Goal: Information Seeking & Learning: Learn about a topic

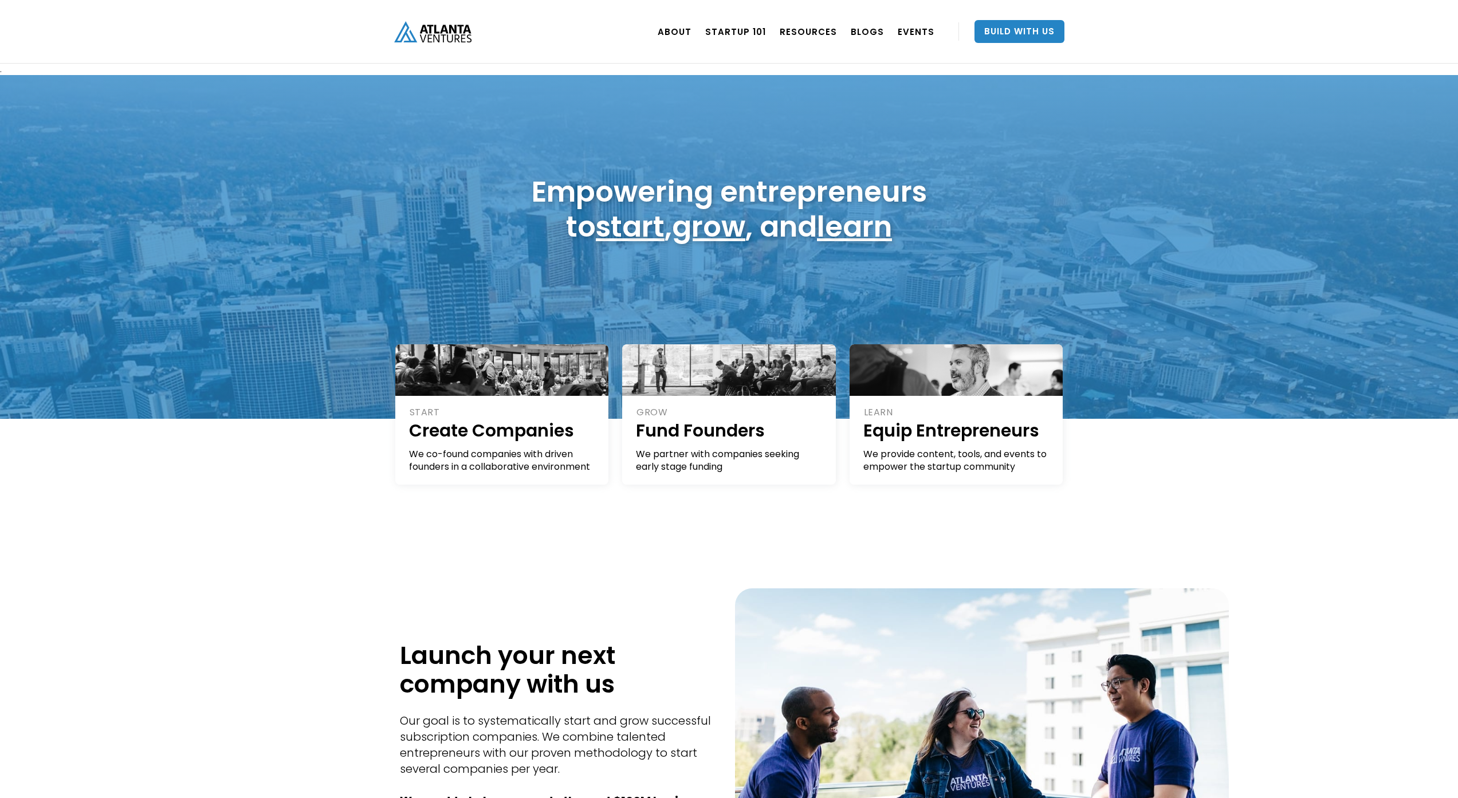
click at [304, 139] on div "Empowering entrepreneurs to start , grow , and learn" at bounding box center [729, 247] width 1458 height 344
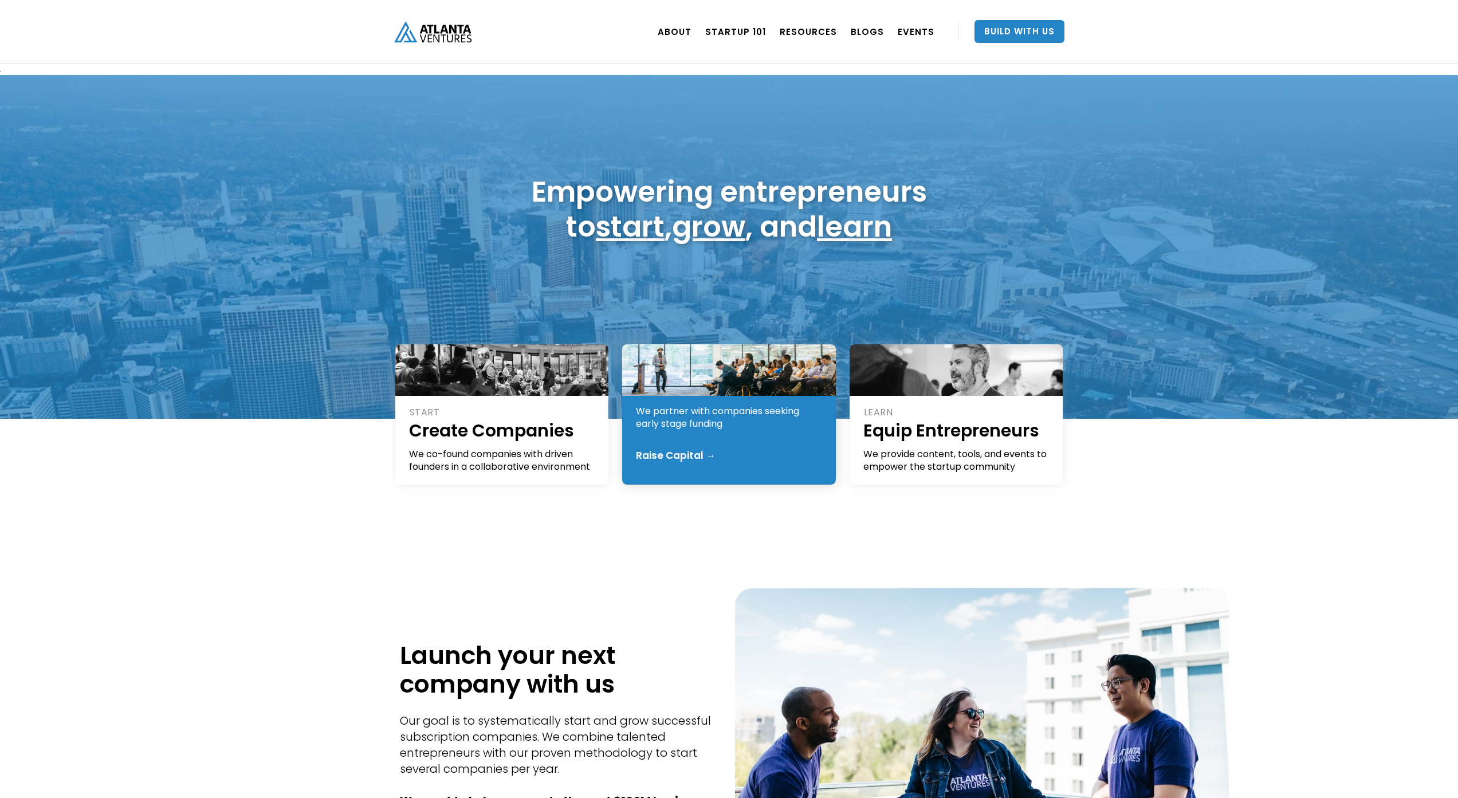
click at [653, 426] on div "We partner with companies seeking early stage funding" at bounding box center [729, 417] width 187 height 25
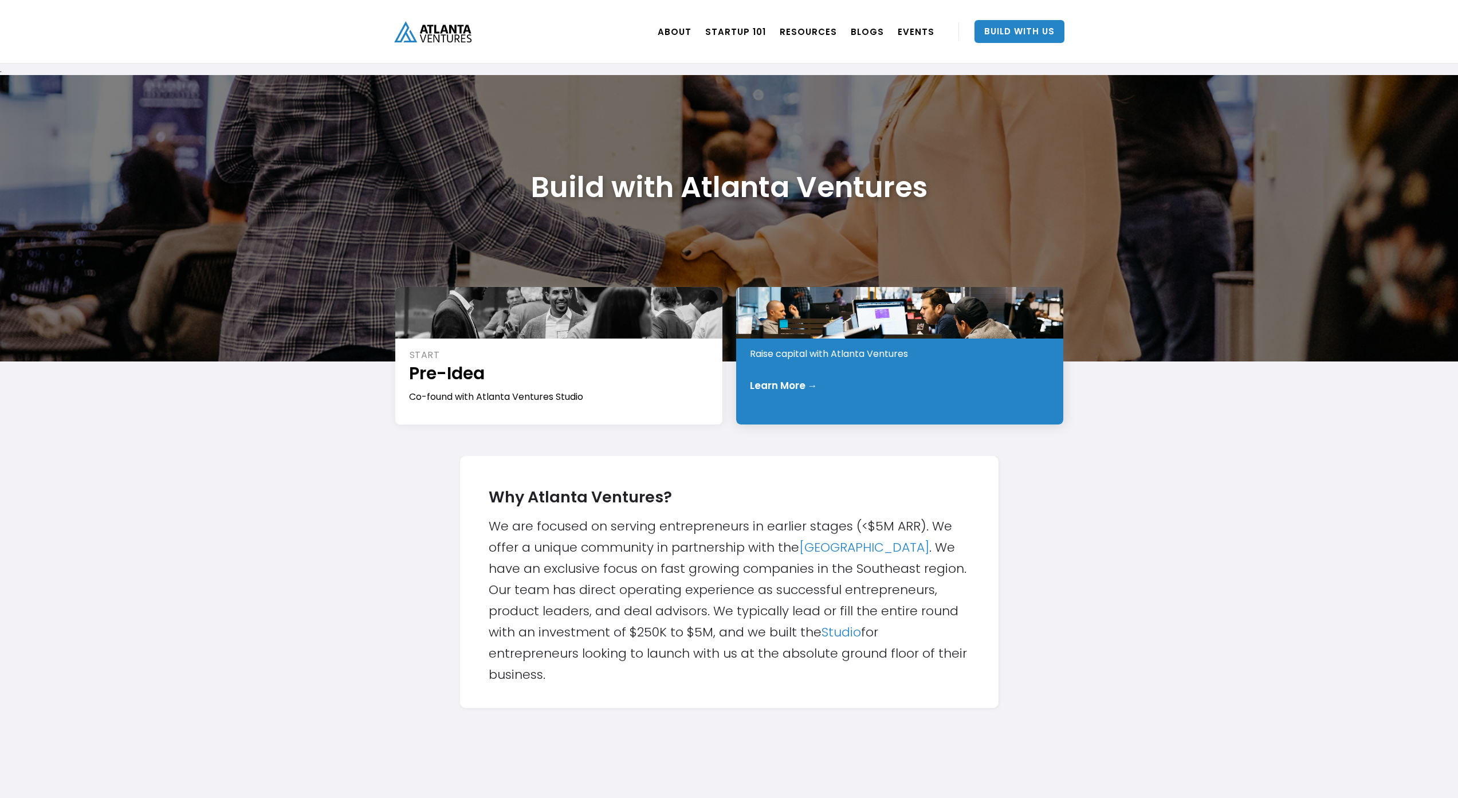
click at [805, 383] on div "Learn More →" at bounding box center [784, 385] width 68 height 11
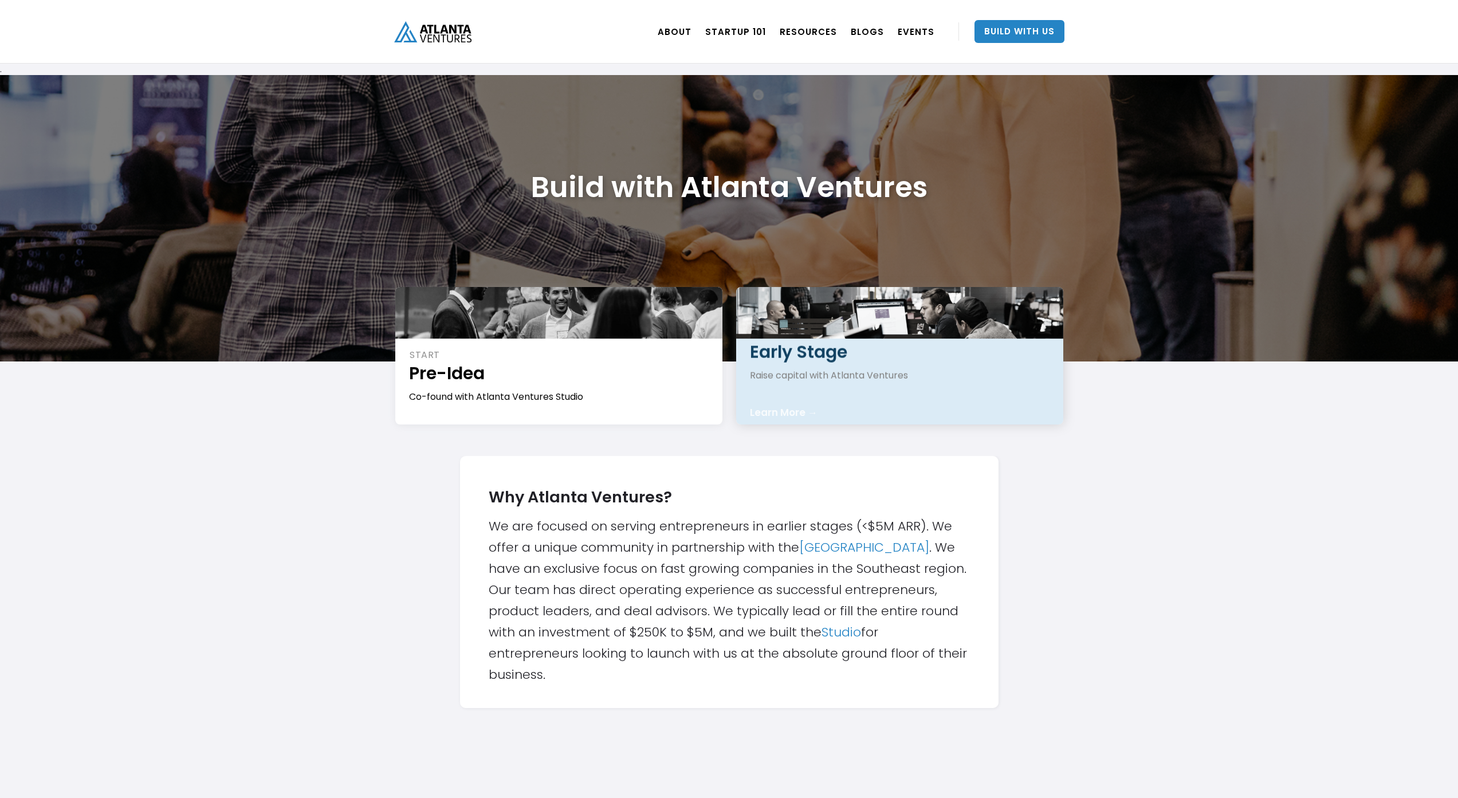
click at [758, 371] on div "INVEST Early Stage Raise capital with Atlanta Ventures Learn More →" at bounding box center [899, 356] width 327 height 138
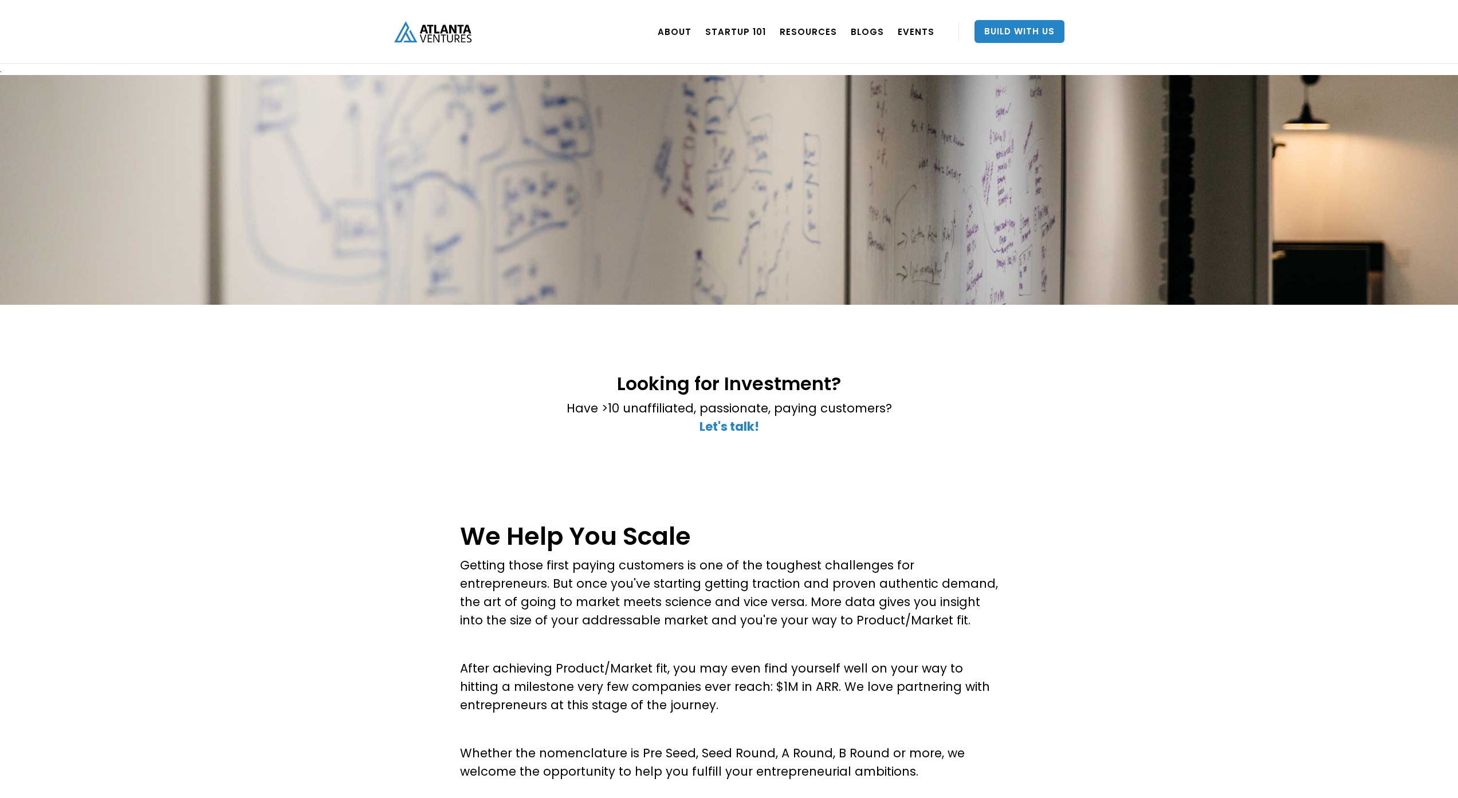
click at [380, 116] on div at bounding box center [729, 190] width 1458 height 230
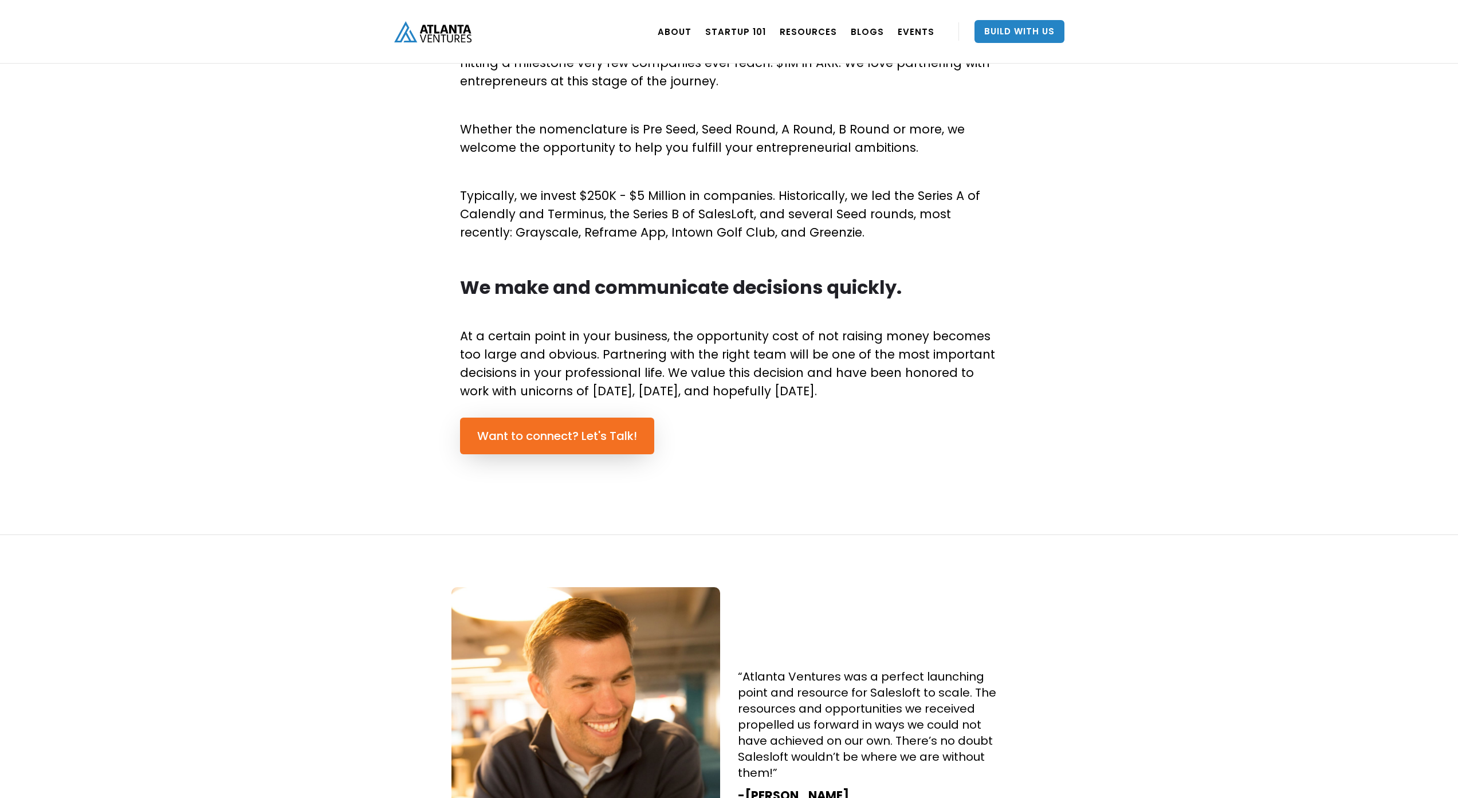
scroll to position [654, 0]
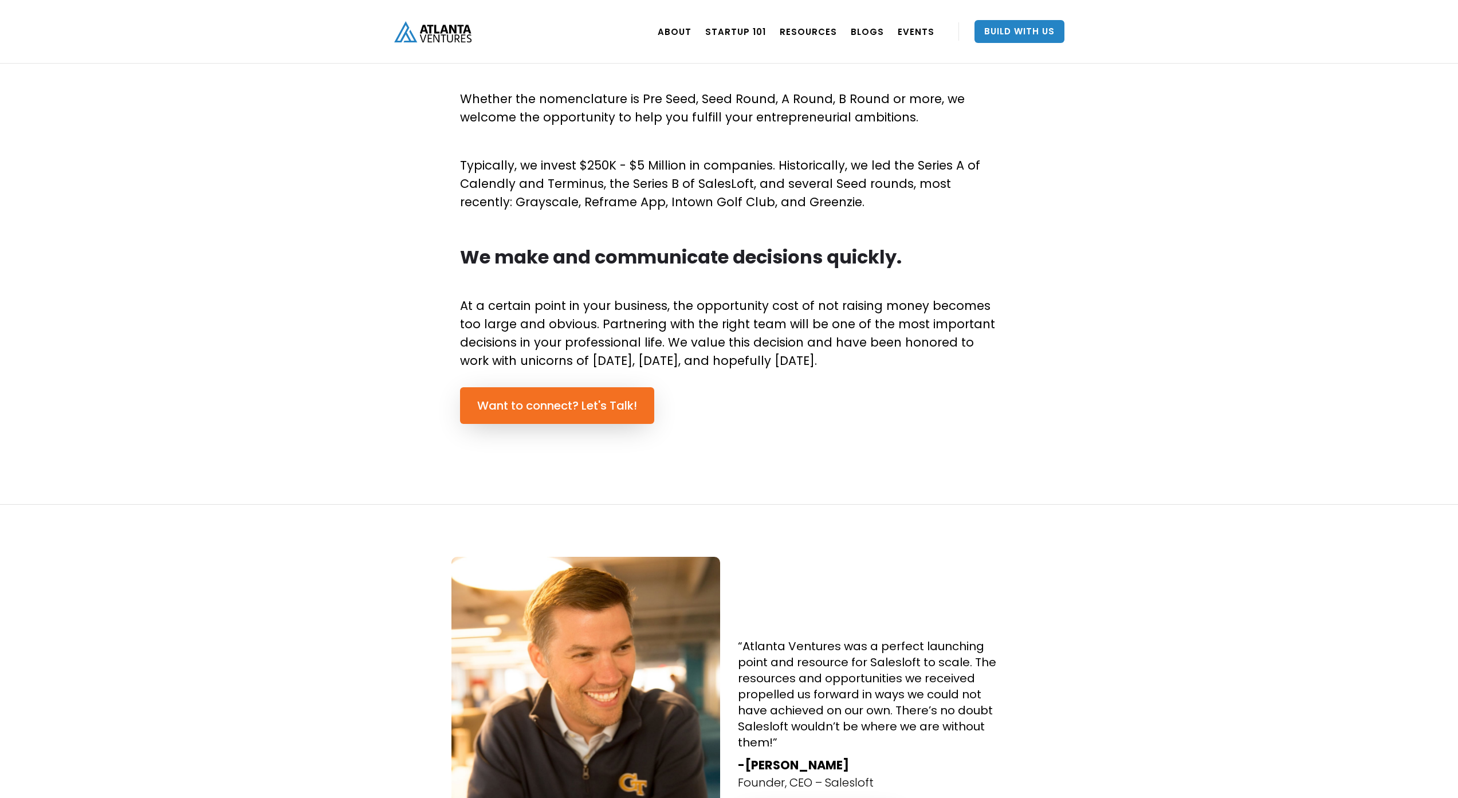
click at [661, 438] on div "We Help You Scale Getting those first paying customers is one of the toughest c…" at bounding box center [729, 177] width 1458 height 655
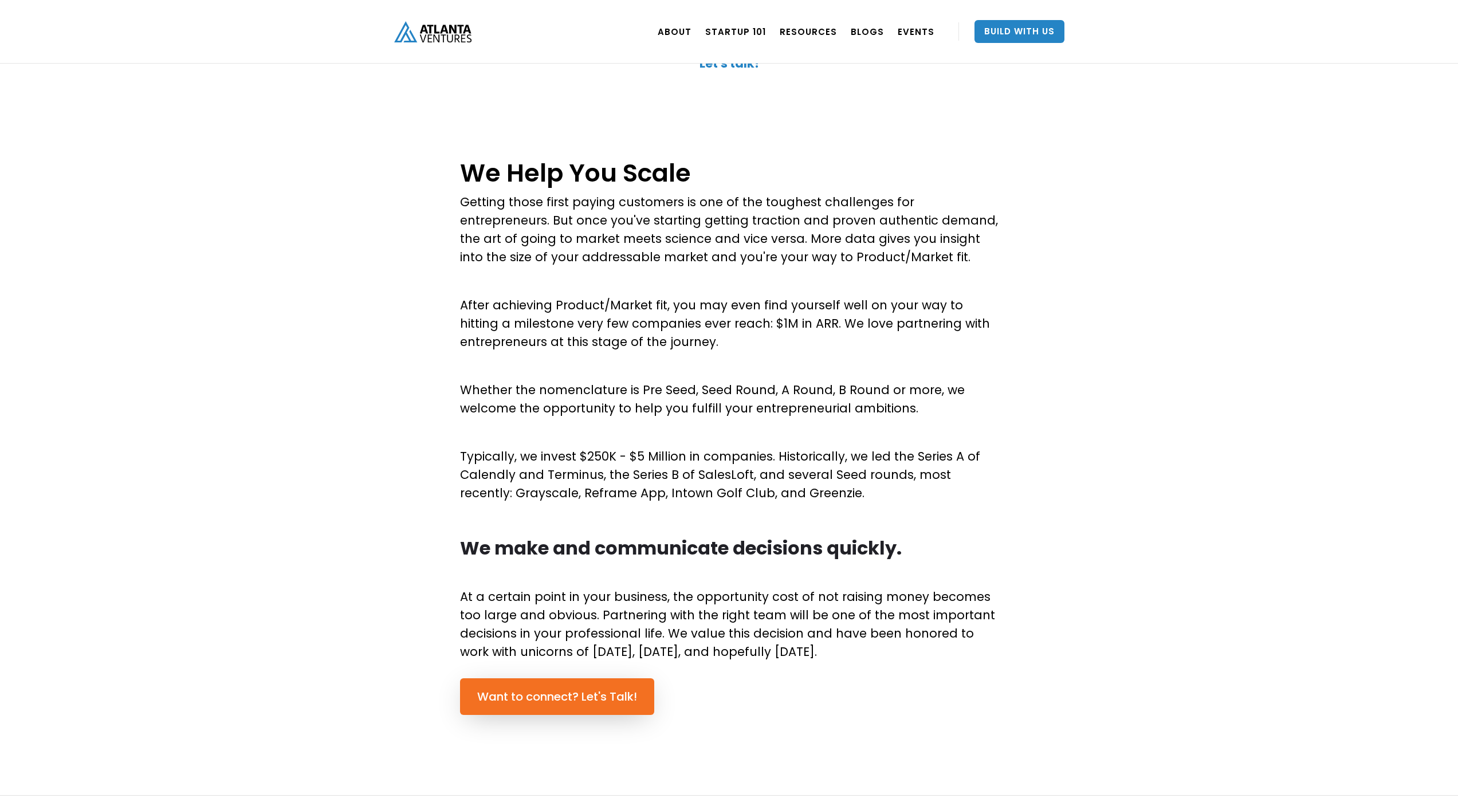
scroll to position [297, 0]
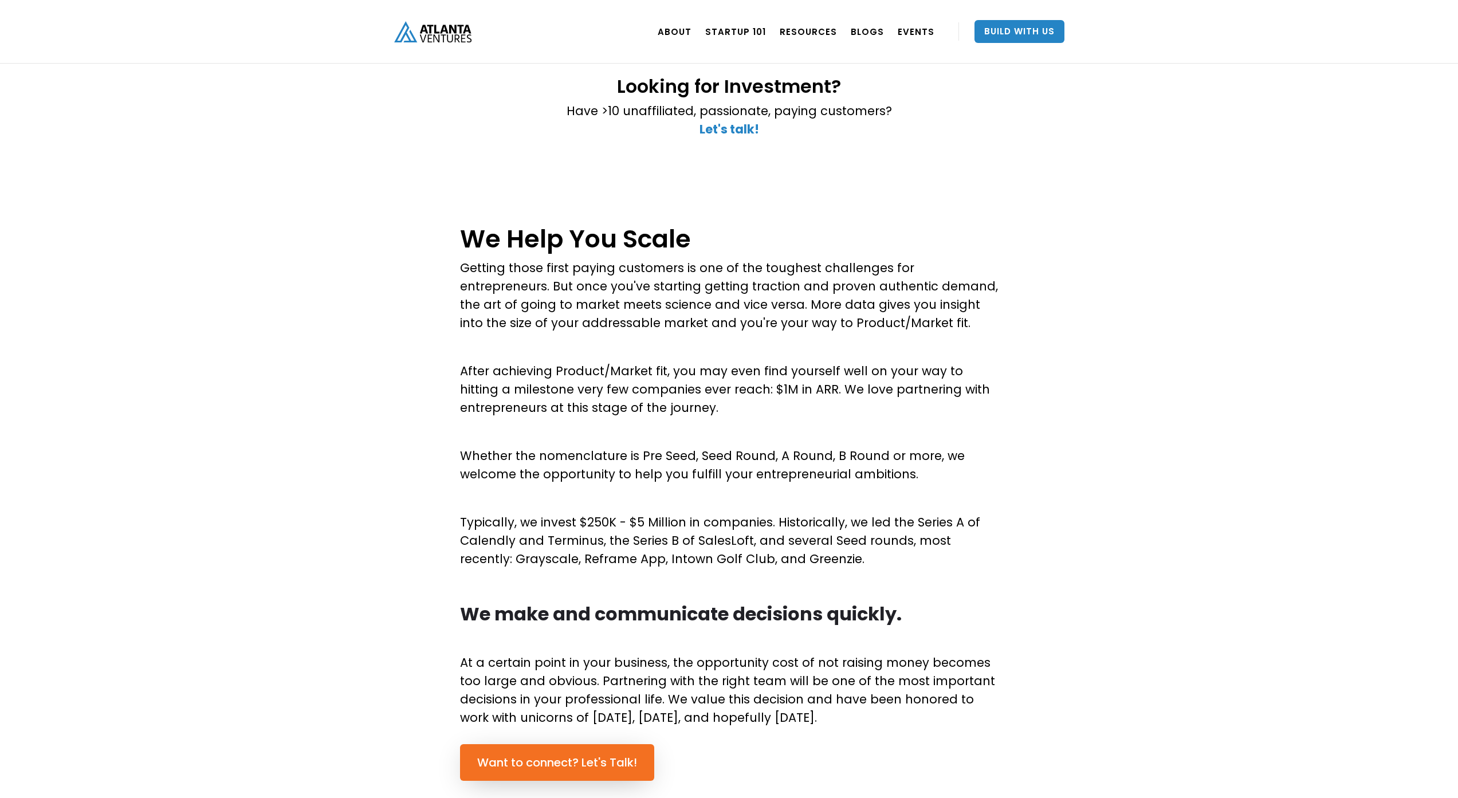
drag, startPoint x: 751, startPoint y: 406, endPoint x: 458, endPoint y: 367, distance: 295.4
click at [458, 367] on div "We Help You Scale Getting those first paying customers is one of the toughest c…" at bounding box center [729, 534] width 1458 height 655
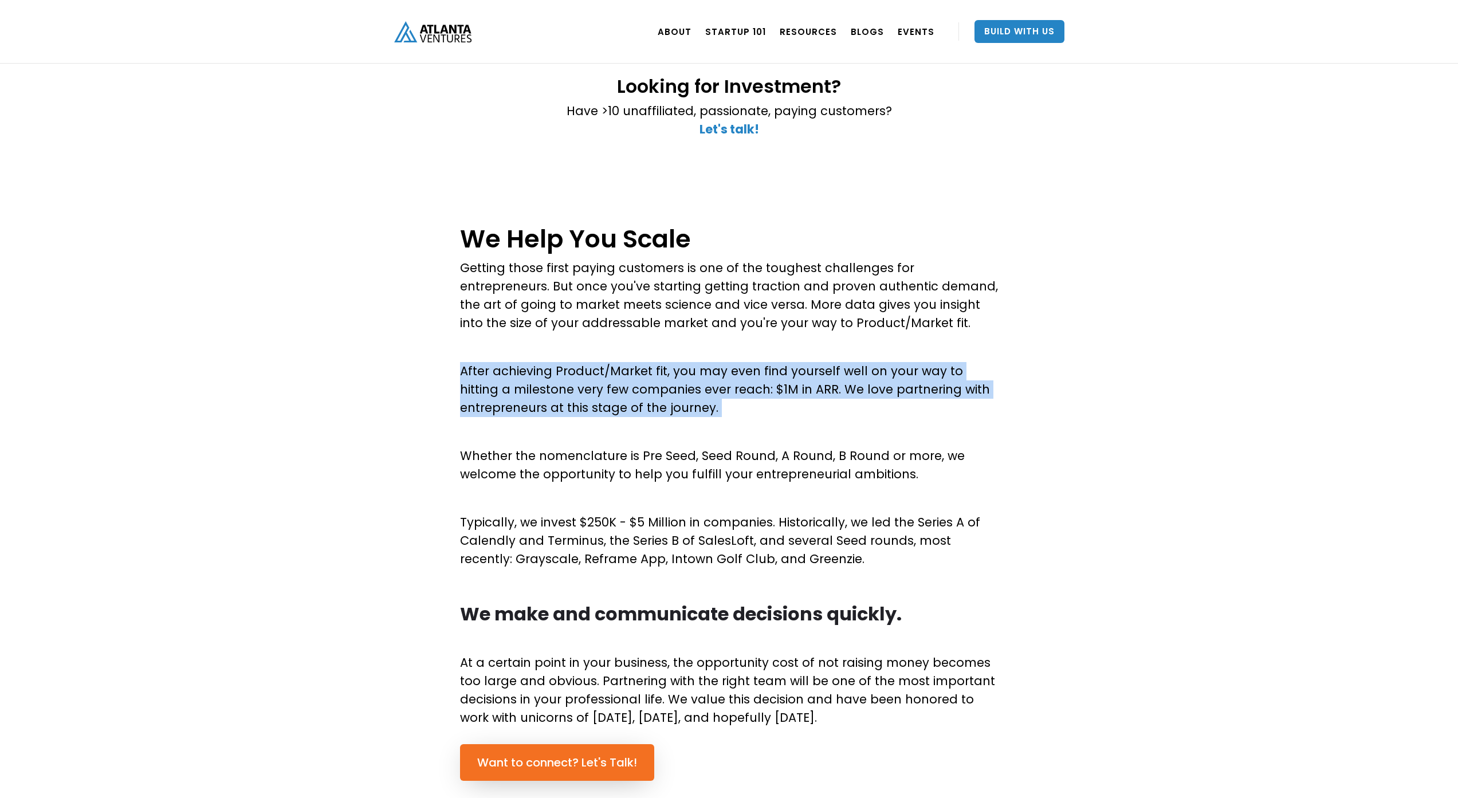
drag, startPoint x: 453, startPoint y: 367, endPoint x: 425, endPoint y: 420, distance: 60.2
click at [425, 420] on div "We Help You Scale Getting those first paying customers is one of the toughest c…" at bounding box center [729, 534] width 1458 height 655
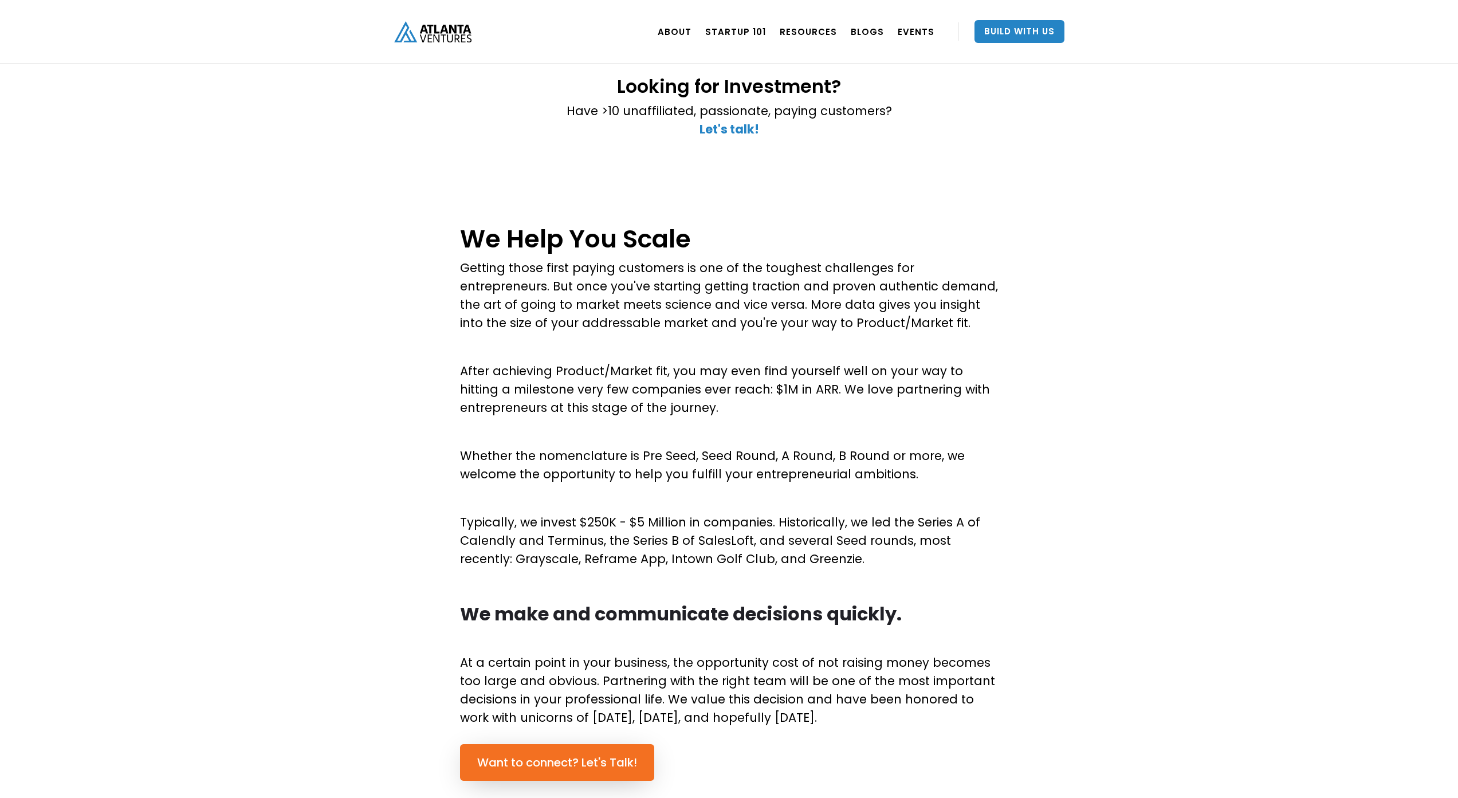
drag, startPoint x: 425, startPoint y: 420, endPoint x: 425, endPoint y: 413, distance: 7.5
click at [425, 419] on div "We Help You Scale Getting those first paying customers is one of the toughest c…" at bounding box center [729, 534] width 1458 height 655
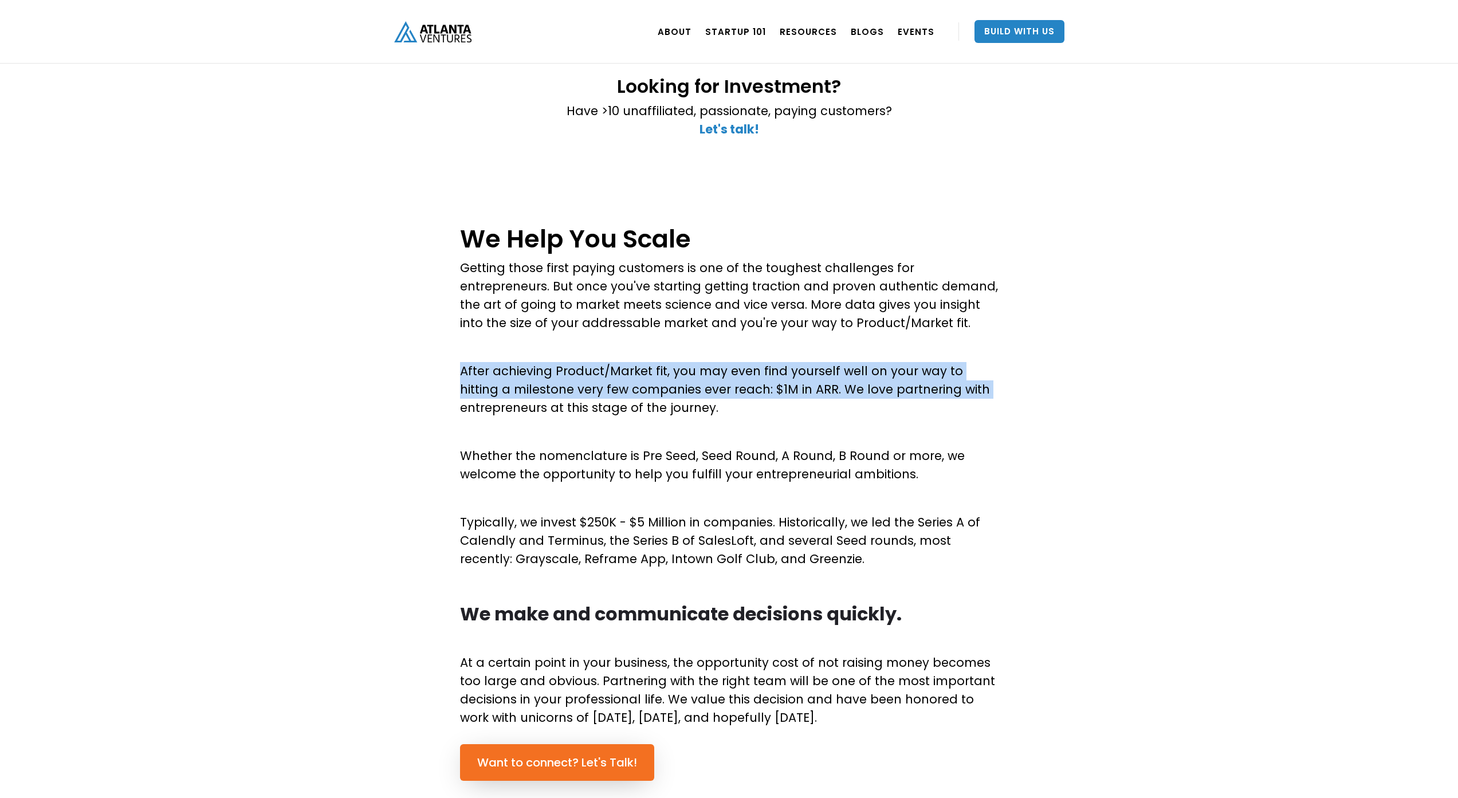
drag, startPoint x: 435, startPoint y: 390, endPoint x: 422, endPoint y: 418, distance: 30.8
click at [422, 418] on div "We Help You Scale Getting those first paying customers is one of the toughest c…" at bounding box center [729, 534] width 1458 height 655
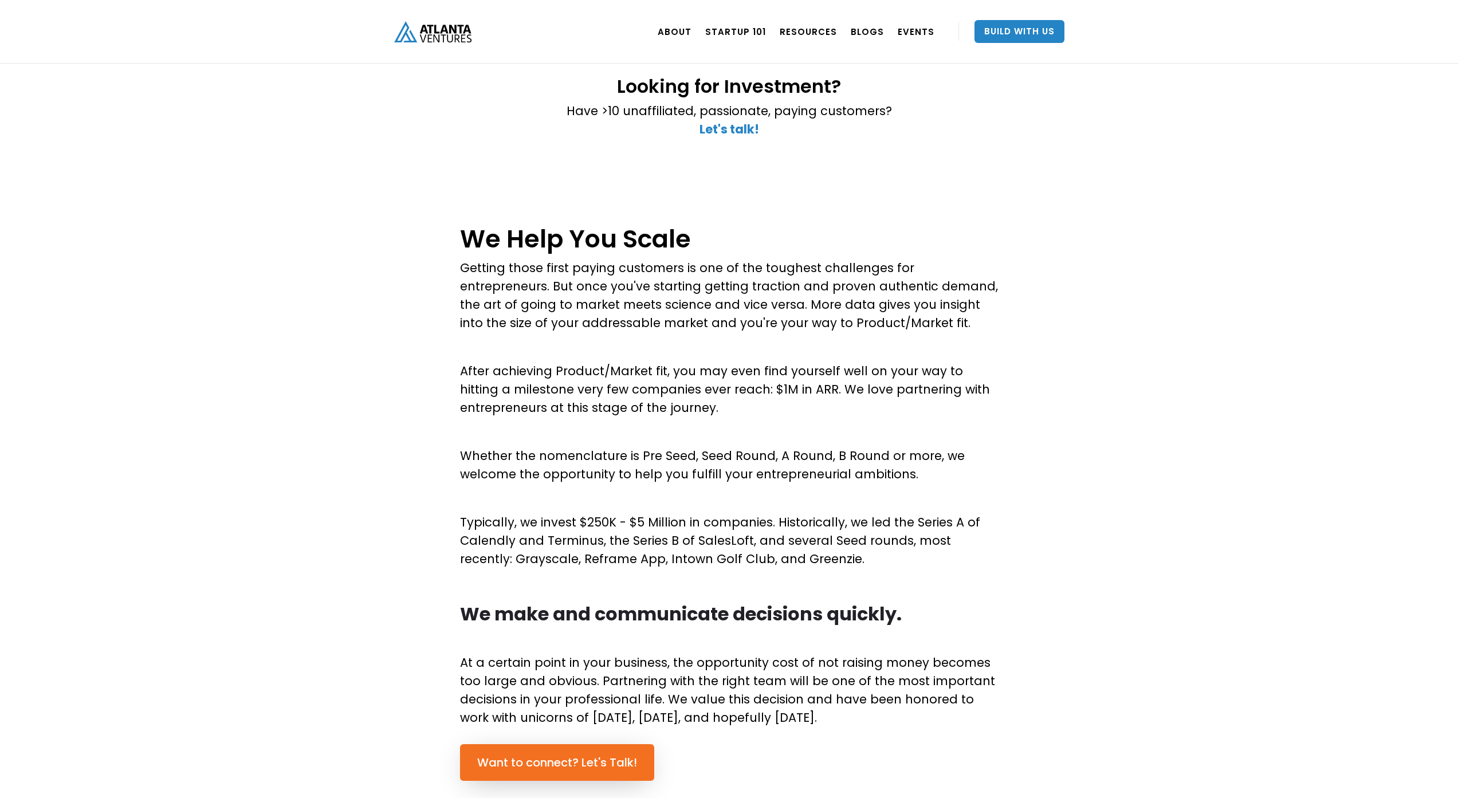
click at [422, 418] on div "We Help You Scale Getting those first paying customers is one of the toughest c…" at bounding box center [729, 534] width 1458 height 655
click at [425, 412] on div "We Help You Scale Getting those first paying customers is one of the toughest c…" at bounding box center [729, 534] width 1458 height 655
click at [424, 413] on div "We Help You Scale Getting those first paying customers is one of the toughest c…" at bounding box center [729, 534] width 1458 height 655
drag, startPoint x: 427, startPoint y: 397, endPoint x: 421, endPoint y: 421, distance: 25.4
click at [421, 421] on div "We Help You Scale Getting those first paying customers is one of the toughest c…" at bounding box center [729, 534] width 1458 height 655
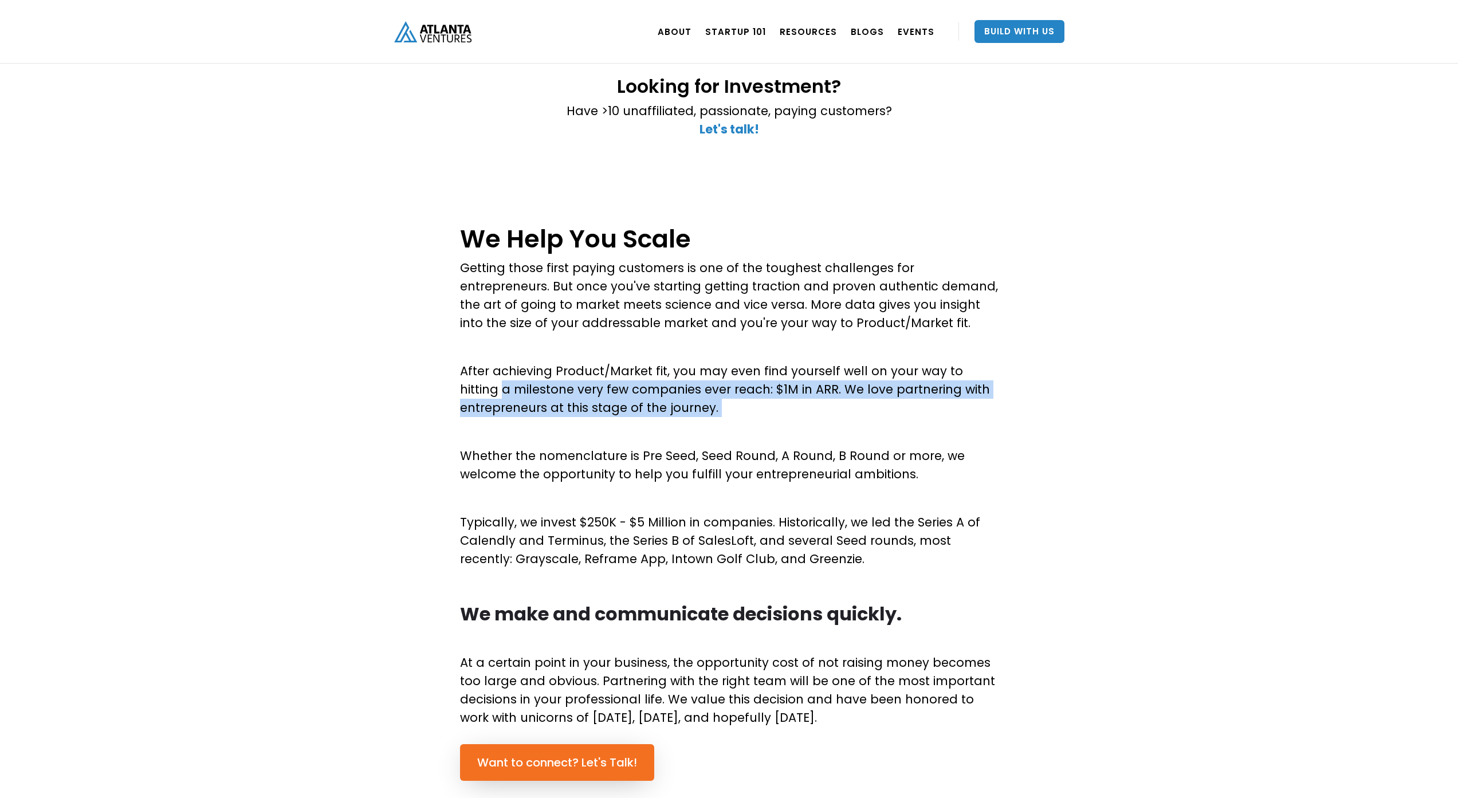
click at [423, 410] on div "We Help You Scale Getting those first paying customers is one of the toughest c…" at bounding box center [729, 534] width 1458 height 655
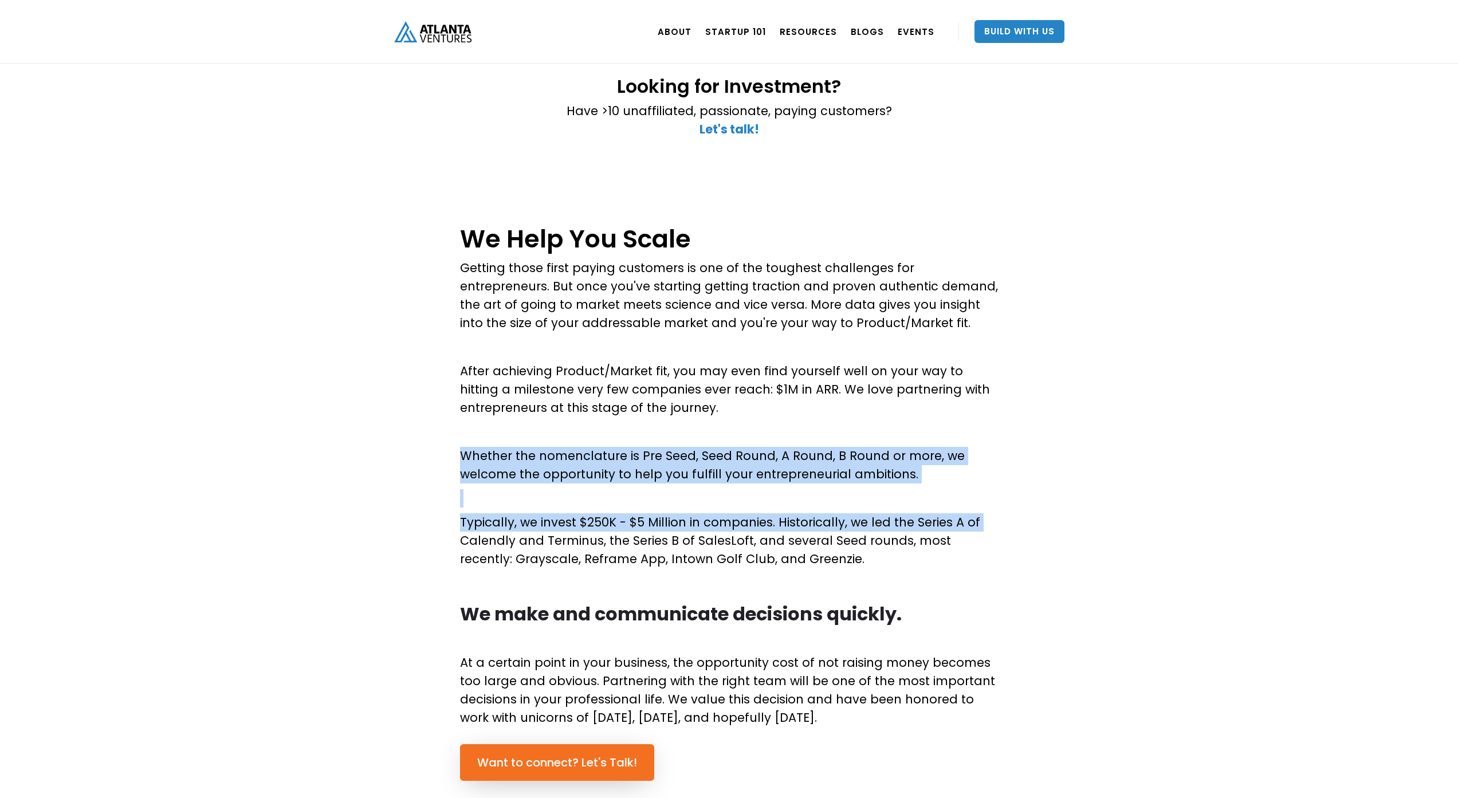
drag, startPoint x: 426, startPoint y: 492, endPoint x: 399, endPoint y: 589, distance: 101.1
click at [405, 574] on div "We Help You Scale Getting those first paying customers is one of the toughest c…" at bounding box center [729, 534] width 1458 height 655
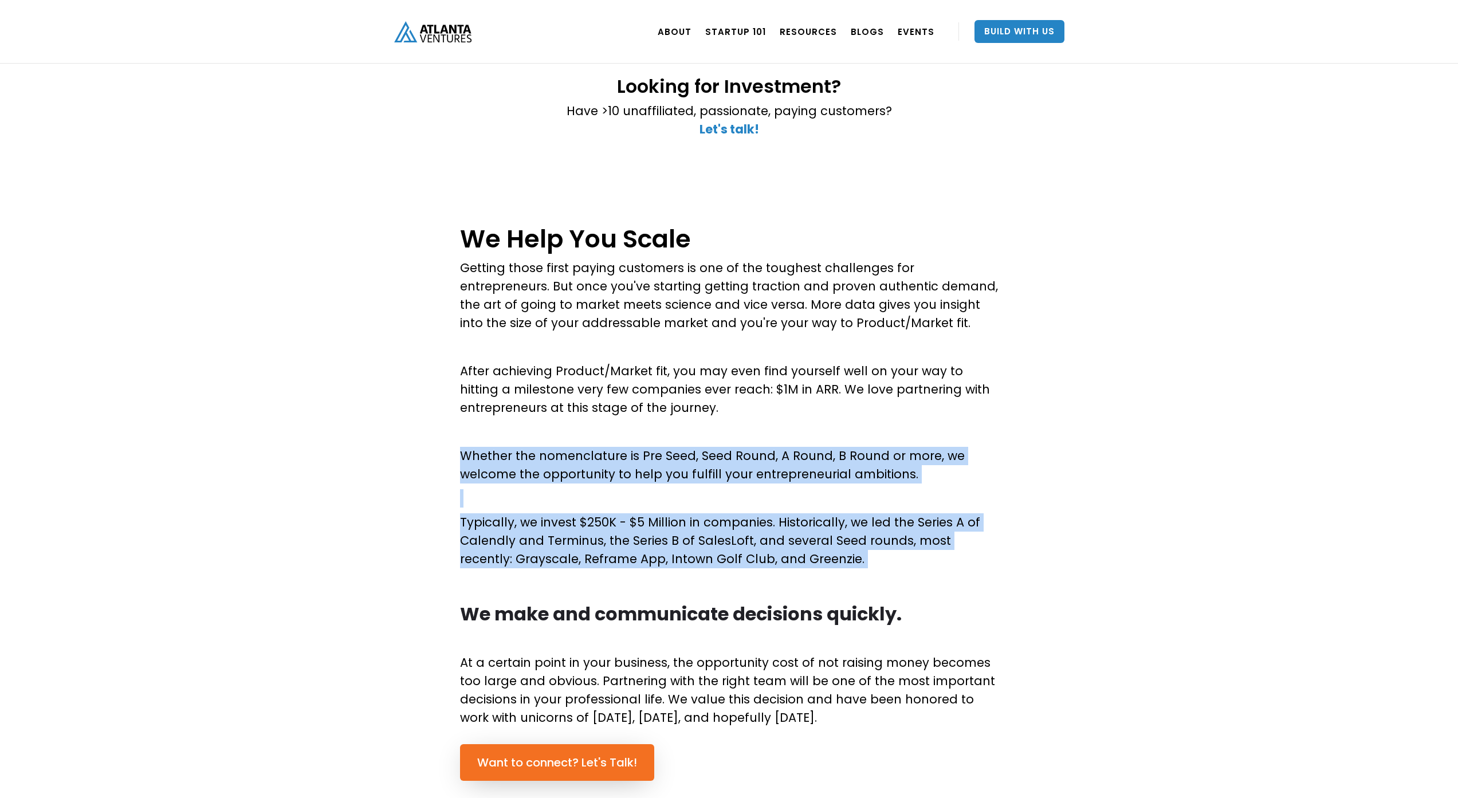
scroll to position [300, 0]
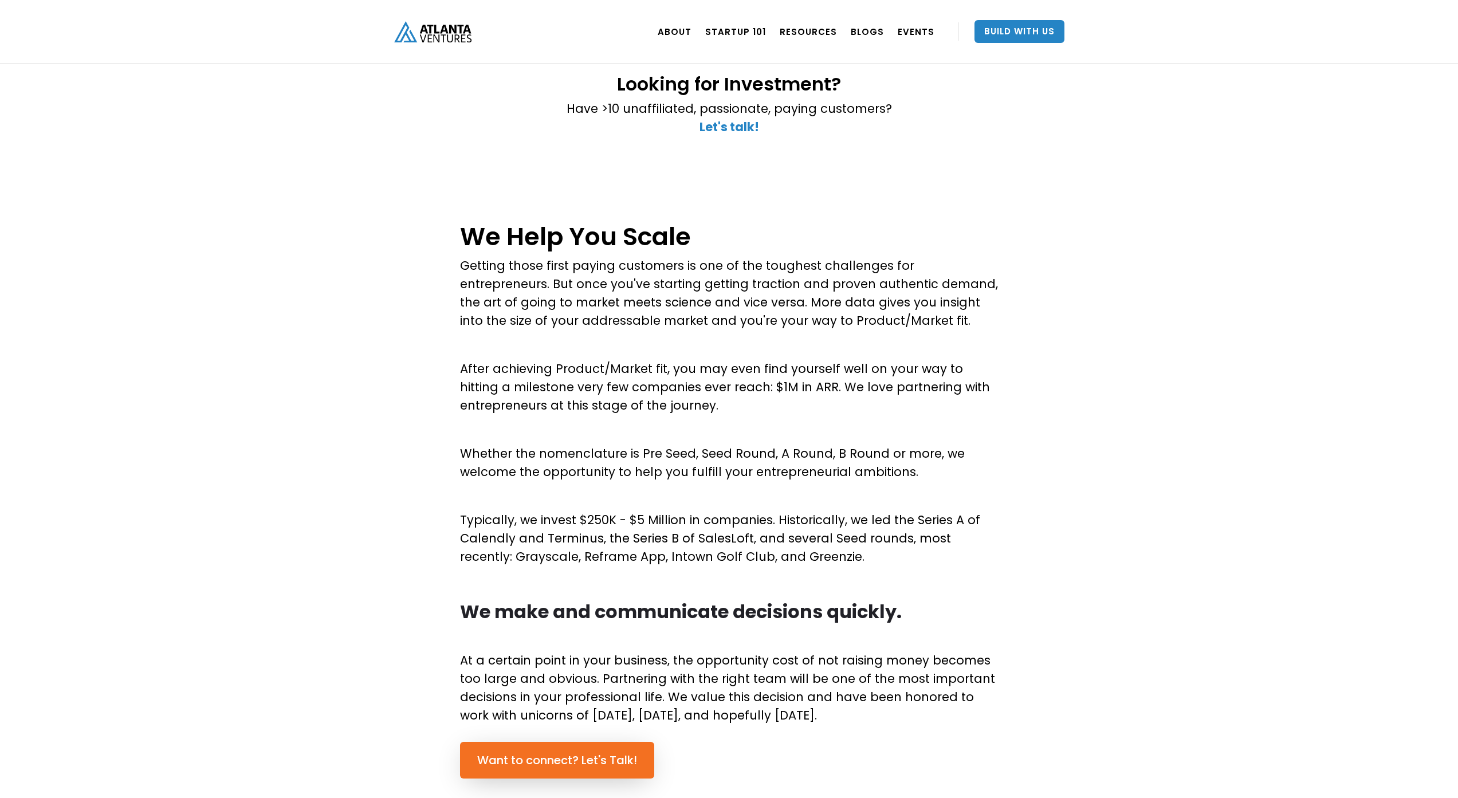
drag, startPoint x: 418, startPoint y: 505, endPoint x: 417, endPoint y: 519, distance: 13.2
click at [417, 519] on div "We Help You Scale Getting those first paying customers is one of the toughest c…" at bounding box center [729, 532] width 1458 height 655
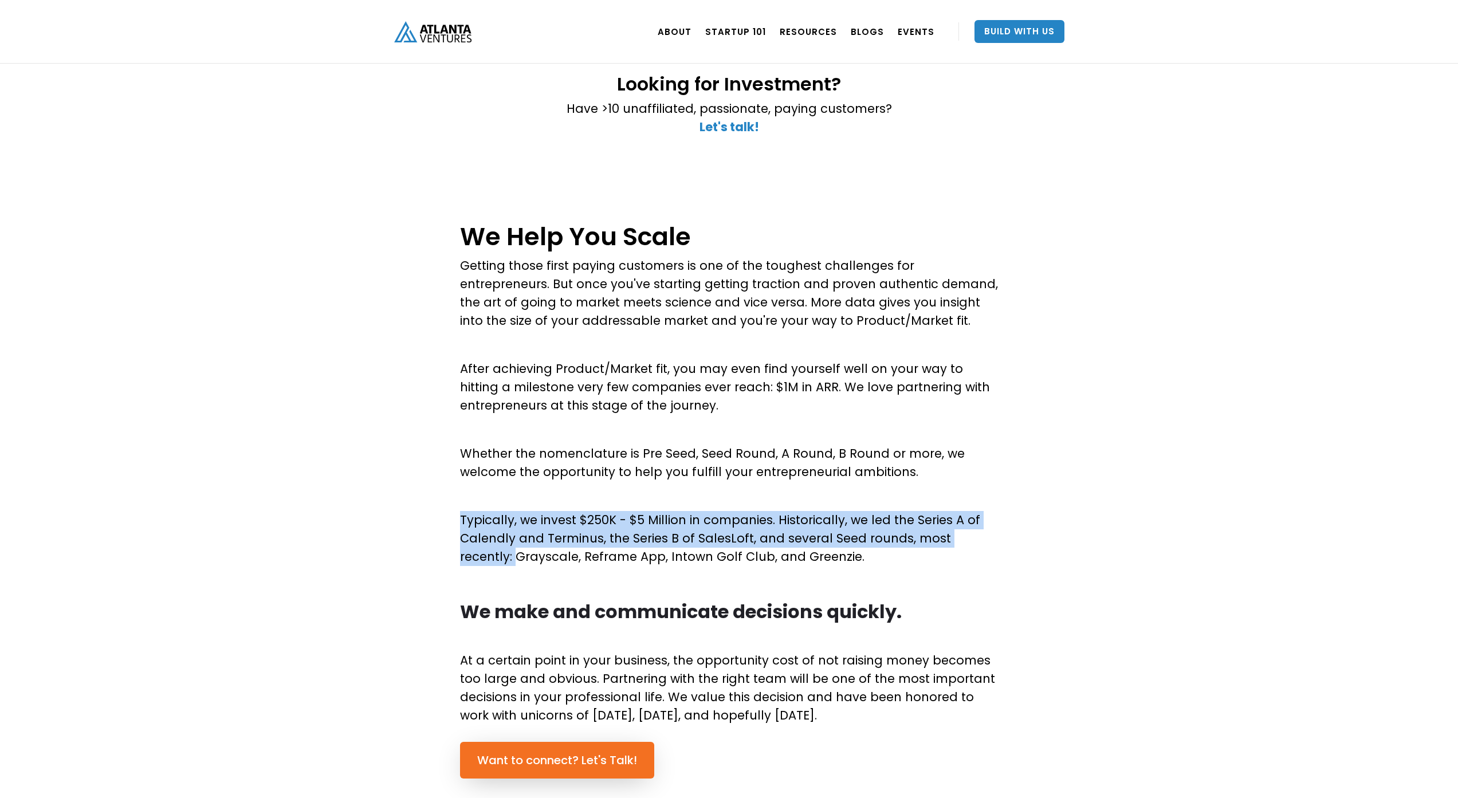
drag, startPoint x: 417, startPoint y: 519, endPoint x: 411, endPoint y: 563, distance: 44.5
click at [411, 563] on div "We Help You Scale Getting those first paying customers is one of the toughest c…" at bounding box center [729, 532] width 1458 height 655
drag, startPoint x: 411, startPoint y: 563, endPoint x: 411, endPoint y: 556, distance: 6.3
click at [411, 562] on div "We Help You Scale Getting those first paying customers is one of the toughest c…" at bounding box center [729, 532] width 1458 height 655
drag, startPoint x: 410, startPoint y: 540, endPoint x: 405, endPoint y: 573, distance: 33.0
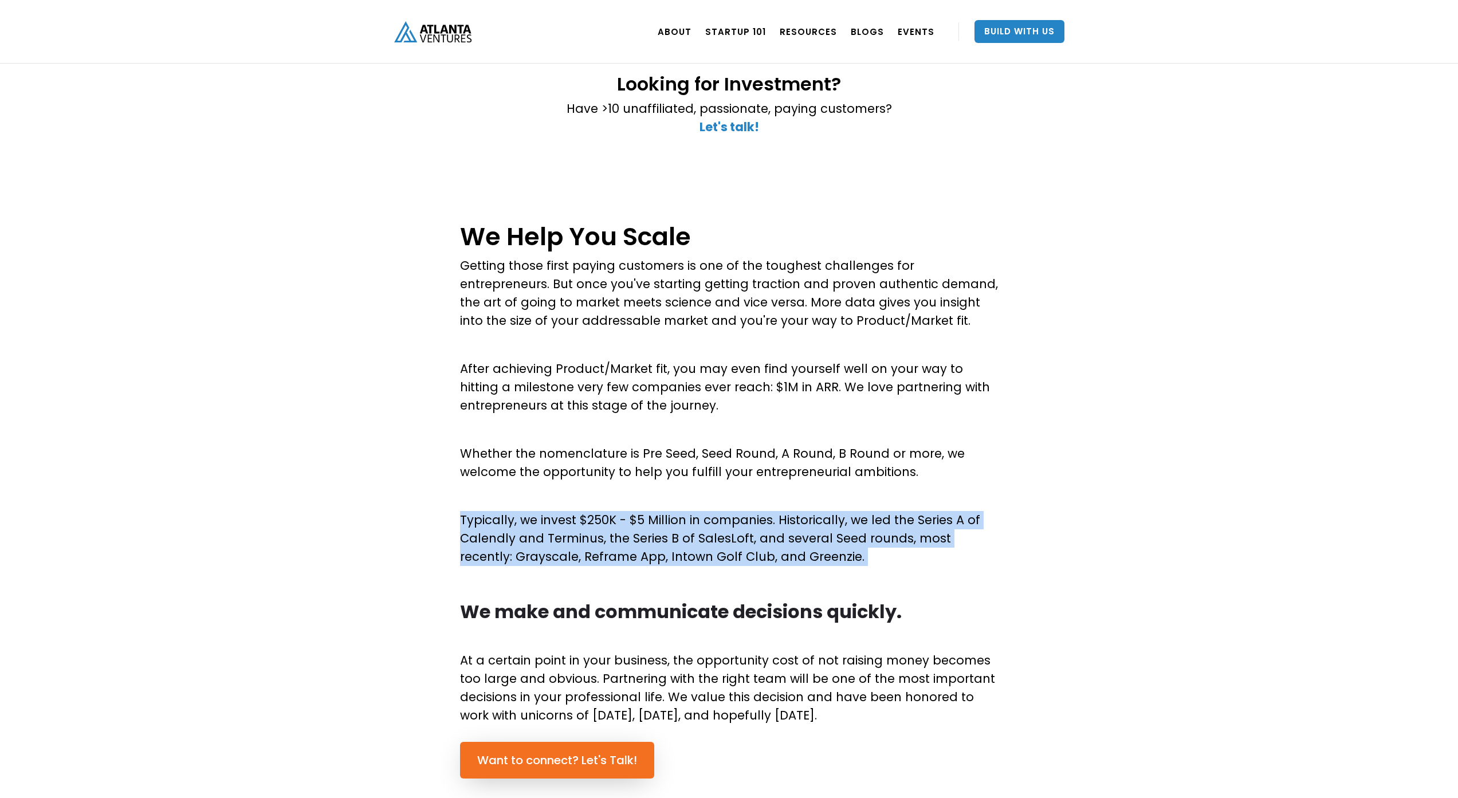
click at [405, 573] on div "We Help You Scale Getting those first paying customers is one of the toughest c…" at bounding box center [729, 532] width 1458 height 655
drag, startPoint x: 404, startPoint y: 568, endPoint x: 405, endPoint y: 560, distance: 7.5
click at [404, 567] on div "We Help You Scale Getting those first paying customers is one of the toughest c…" at bounding box center [729, 532] width 1458 height 655
